Goal: Information Seeking & Learning: Learn about a topic

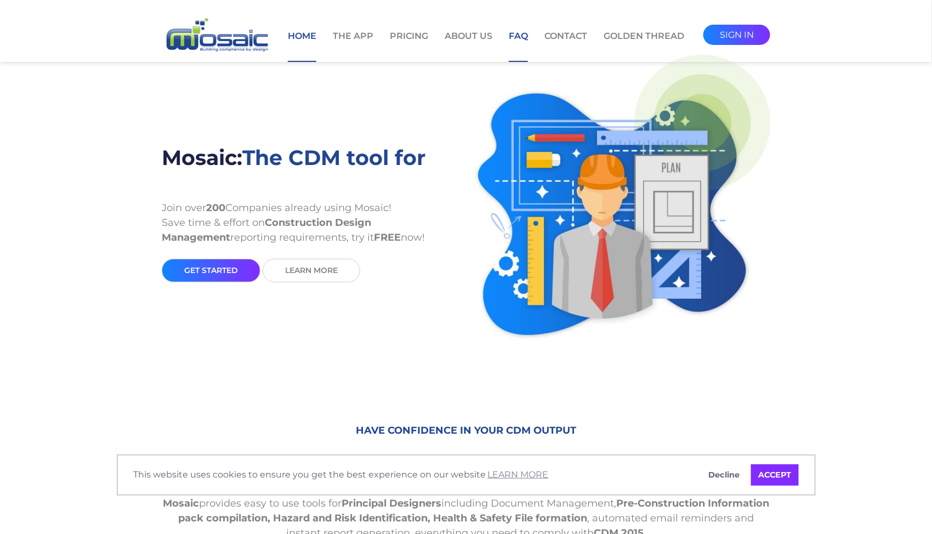
click at [520, 41] on link "FAQ" at bounding box center [518, 46] width 19 height 32
click at [469, 37] on link "About Us" at bounding box center [468, 46] width 48 height 32
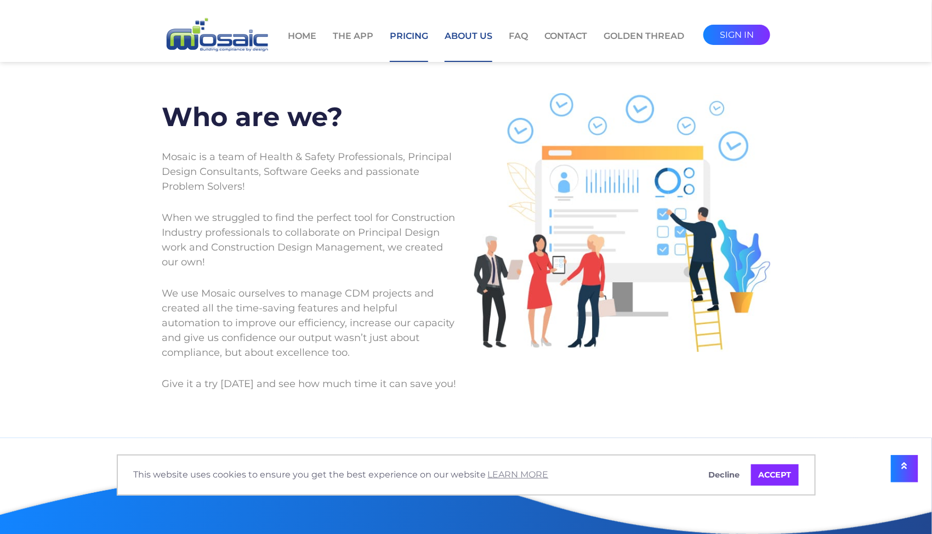
click at [407, 43] on link "Pricing" at bounding box center [409, 46] width 38 height 32
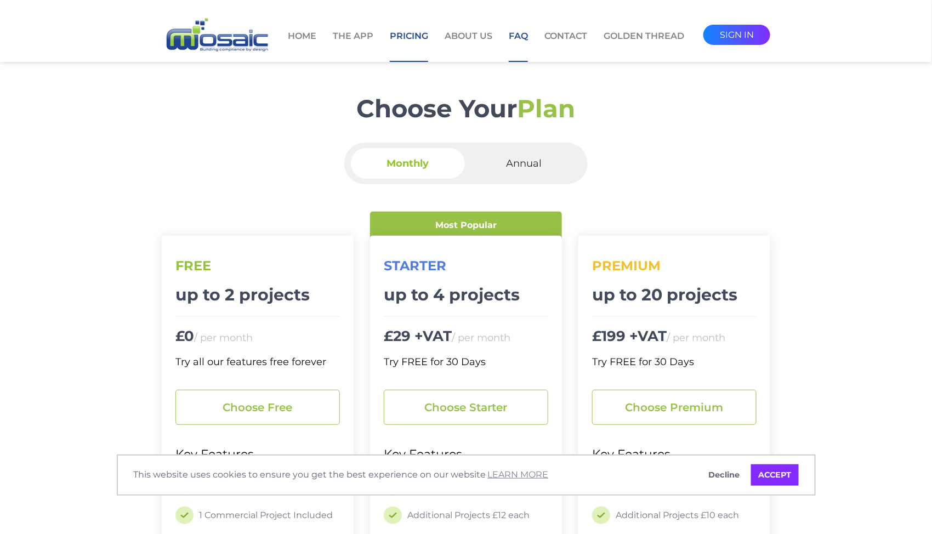
click at [514, 42] on link "FAQ" at bounding box center [518, 46] width 19 height 32
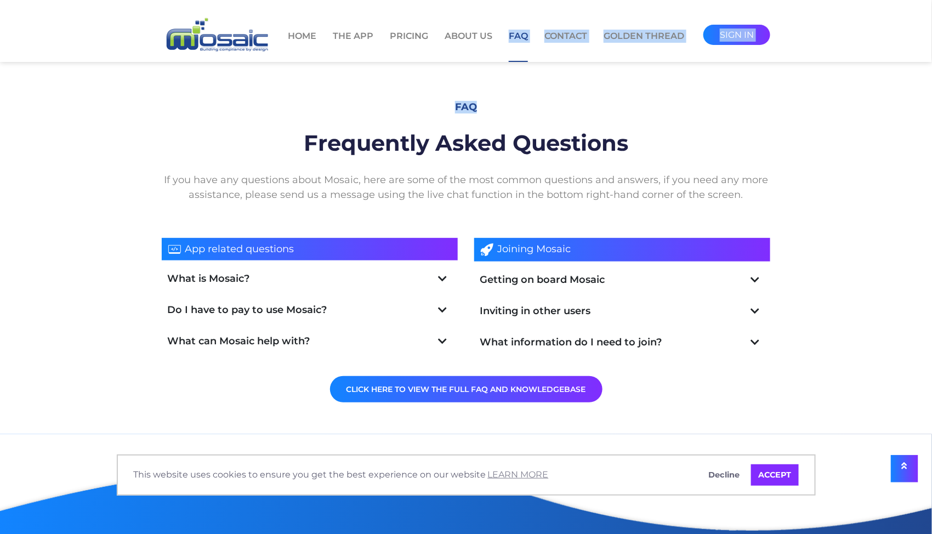
click at [504, 63] on body "Cookie Policy This website uses cookies to ensure you get the best experience o…" at bounding box center [466, 417] width 932 height 834
click at [504, 63] on section "Faq Frequently Asked Questions If you have any questions about Mosaic, here are…" at bounding box center [466, 244] width 932 height 379
click at [483, 38] on link "About Us" at bounding box center [468, 46] width 48 height 32
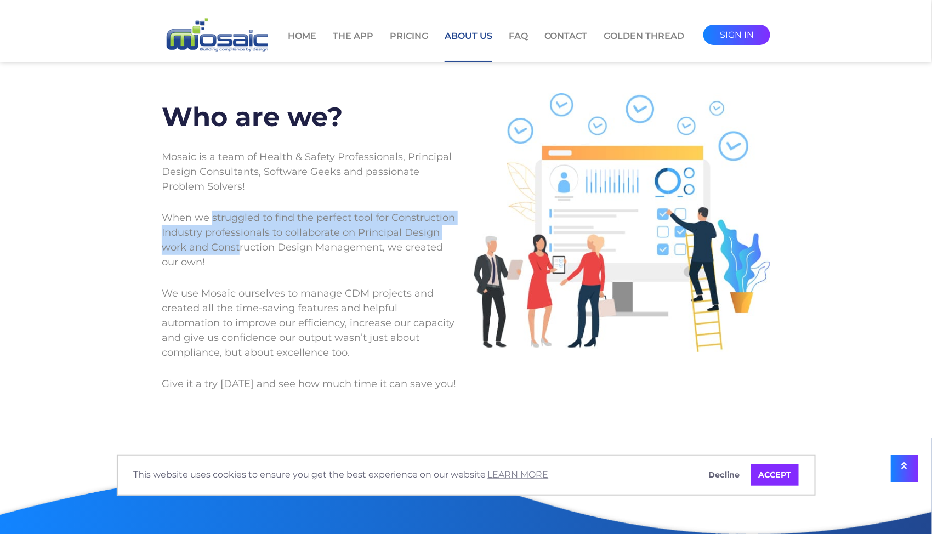
drag, startPoint x: 213, startPoint y: 220, endPoint x: 241, endPoint y: 249, distance: 40.3
click at [241, 249] on p "When we struggled to find the perfect tool for Construction Industry profession…" at bounding box center [310, 240] width 296 height 76
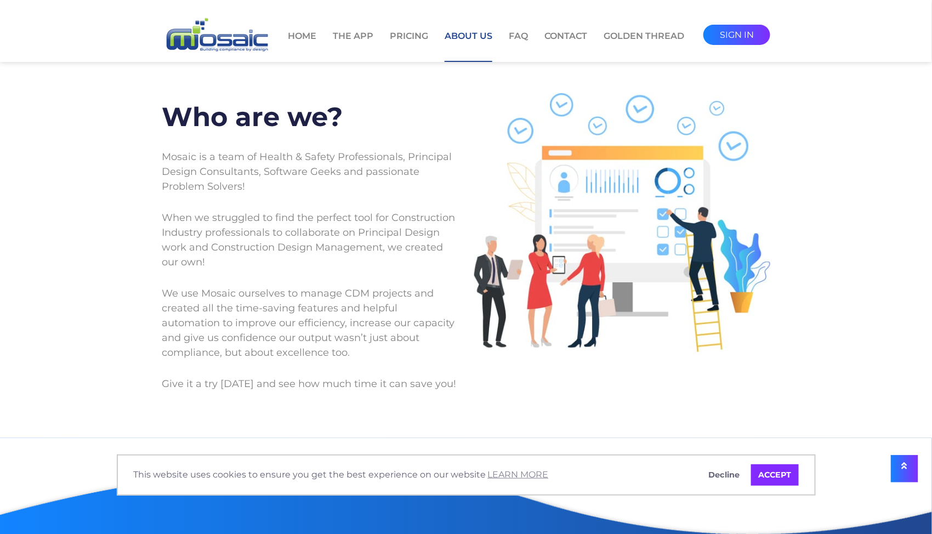
click at [252, 298] on p "We use Mosaic ourselves to manage CDM projects and created all the time-saving …" at bounding box center [310, 323] width 296 height 90
